Goal: Information Seeking & Learning: Learn about a topic

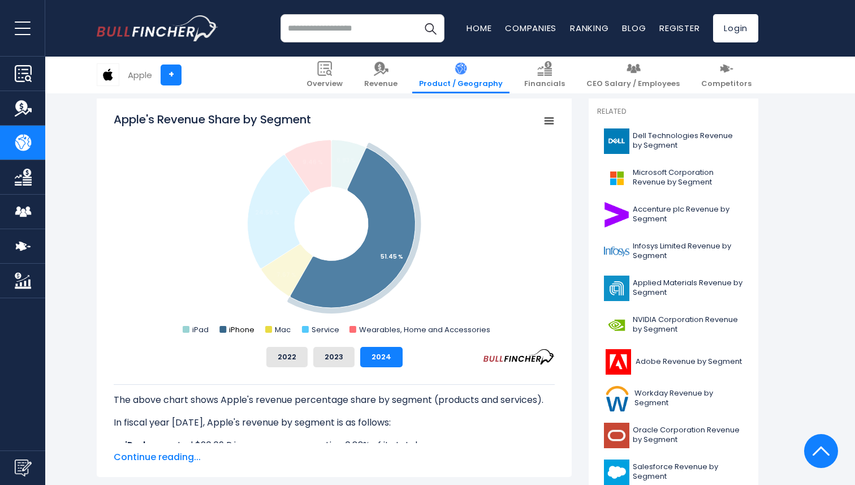
scroll to position [299, 0]
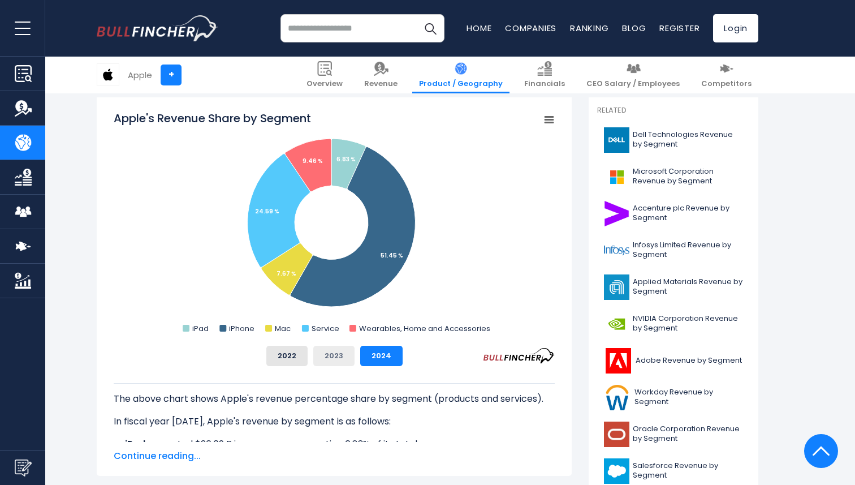
click at [339, 357] on button "2023" at bounding box center [333, 356] width 41 height 20
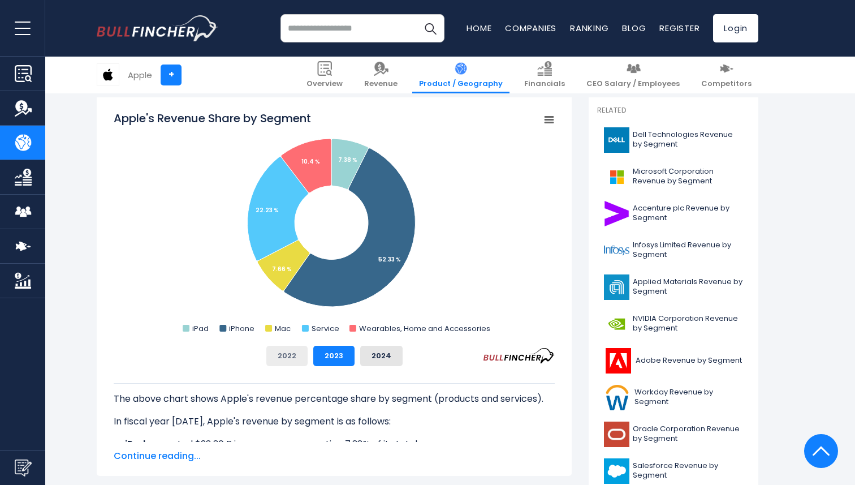
click at [287, 349] on button "2022" at bounding box center [286, 356] width 41 height 20
click at [342, 358] on button "2023" at bounding box center [333, 356] width 41 height 20
click at [369, 359] on button "2024" at bounding box center [381, 356] width 42 height 20
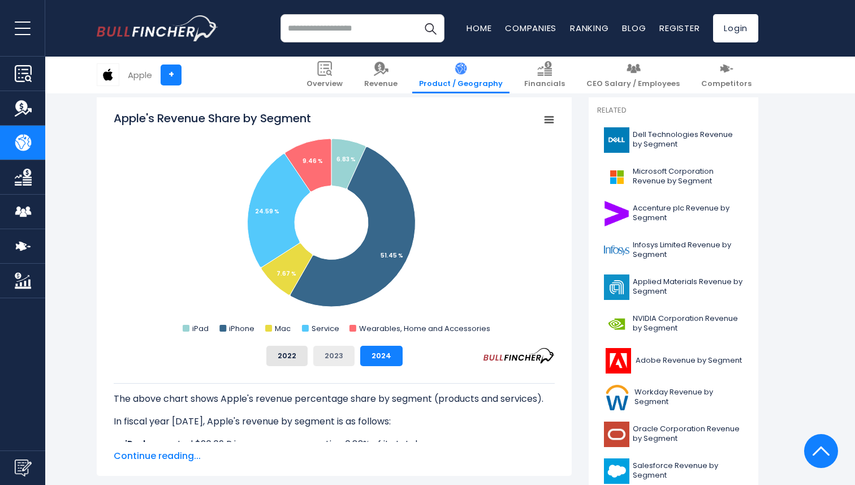
click at [332, 360] on button "2023" at bounding box center [333, 356] width 41 height 20
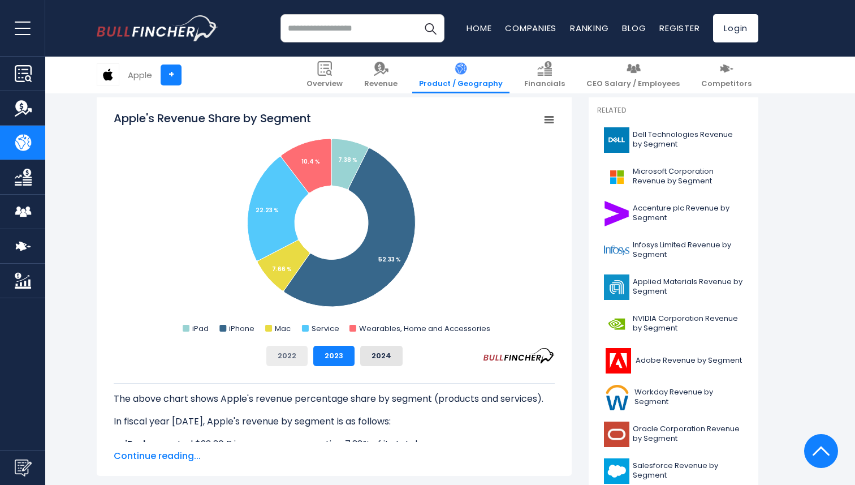
click at [302, 363] on button "2022" at bounding box center [286, 356] width 41 height 20
click at [330, 365] on button "2023" at bounding box center [333, 356] width 41 height 20
click at [368, 359] on button "2024" at bounding box center [381, 356] width 42 height 20
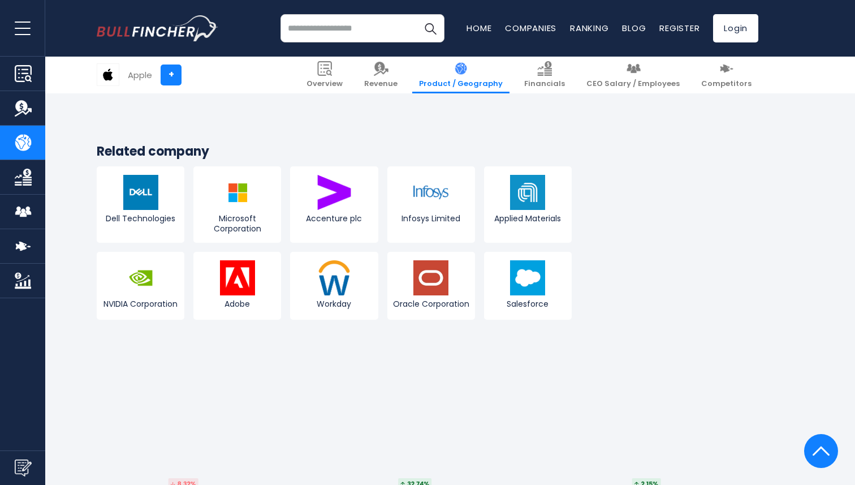
scroll to position [2233, 0]
